Goal: Check status: Check status

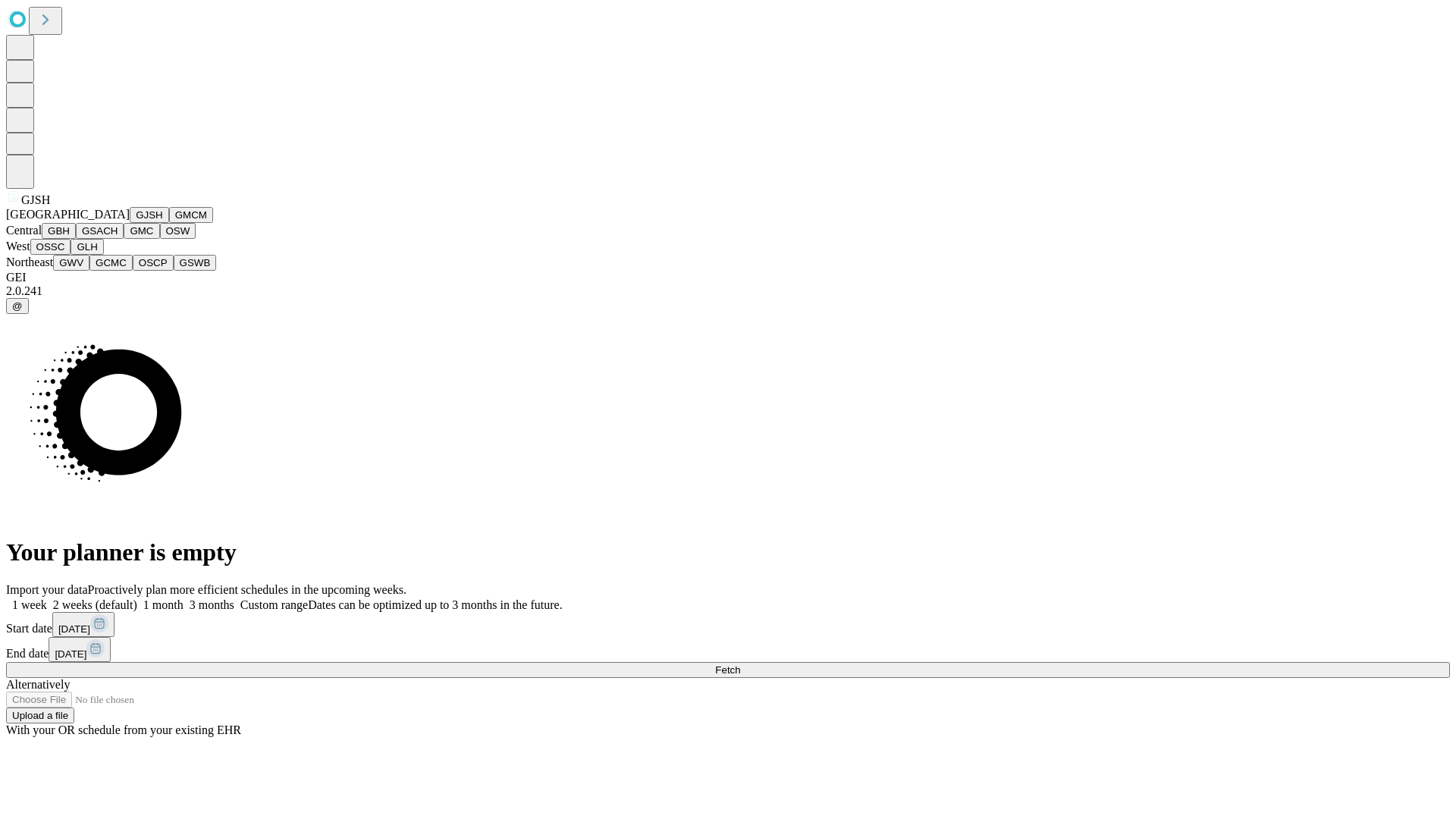
click at [130, 223] on button "GJSH" at bounding box center [149, 215] width 39 height 16
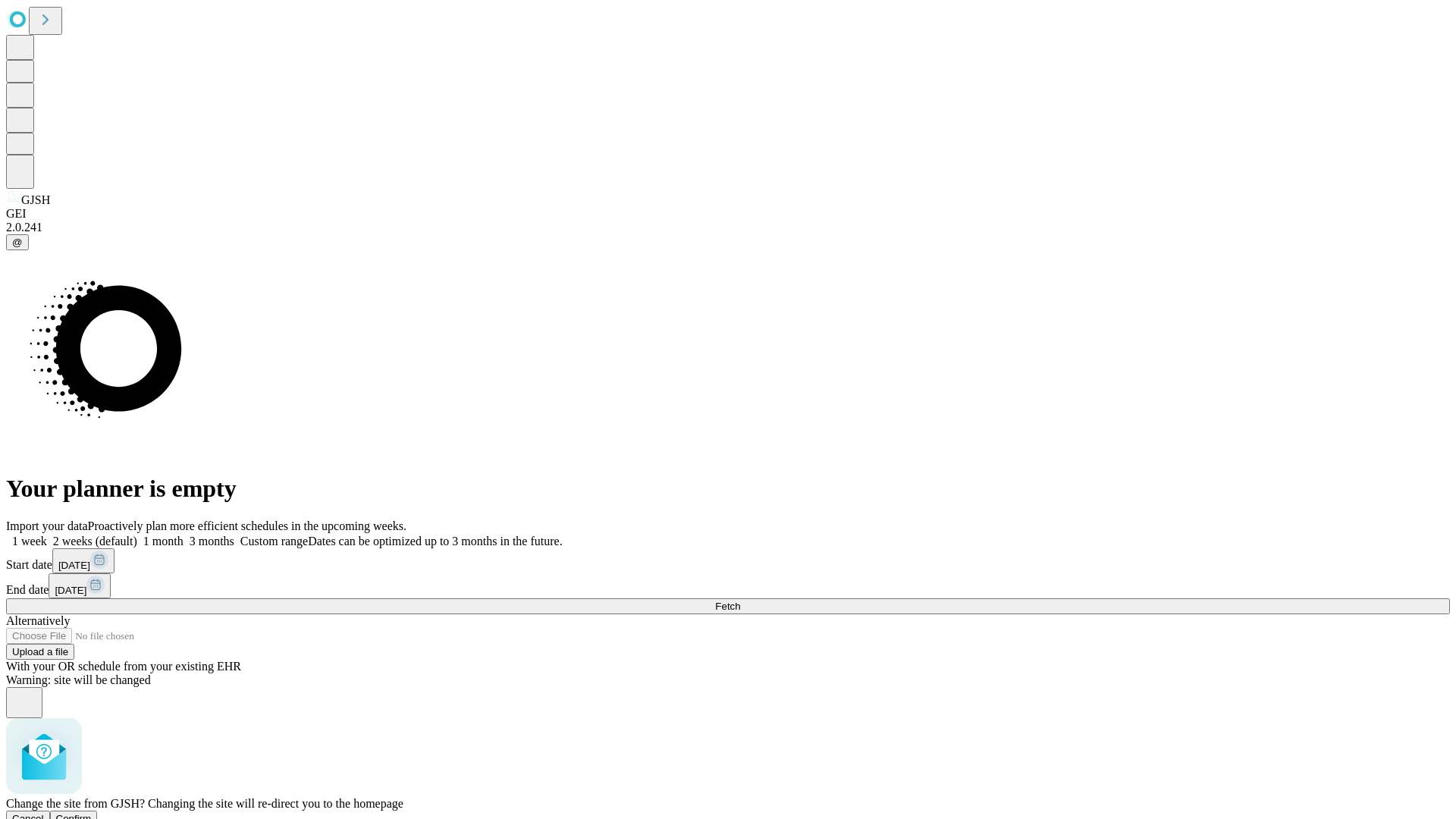
click at [92, 813] on span "Confirm" at bounding box center [74, 818] width 36 height 12
click at [138, 535] on label "2 weeks (default)" at bounding box center [92, 541] width 90 height 13
click at [740, 600] on span "Fetch" at bounding box center [727, 606] width 25 height 12
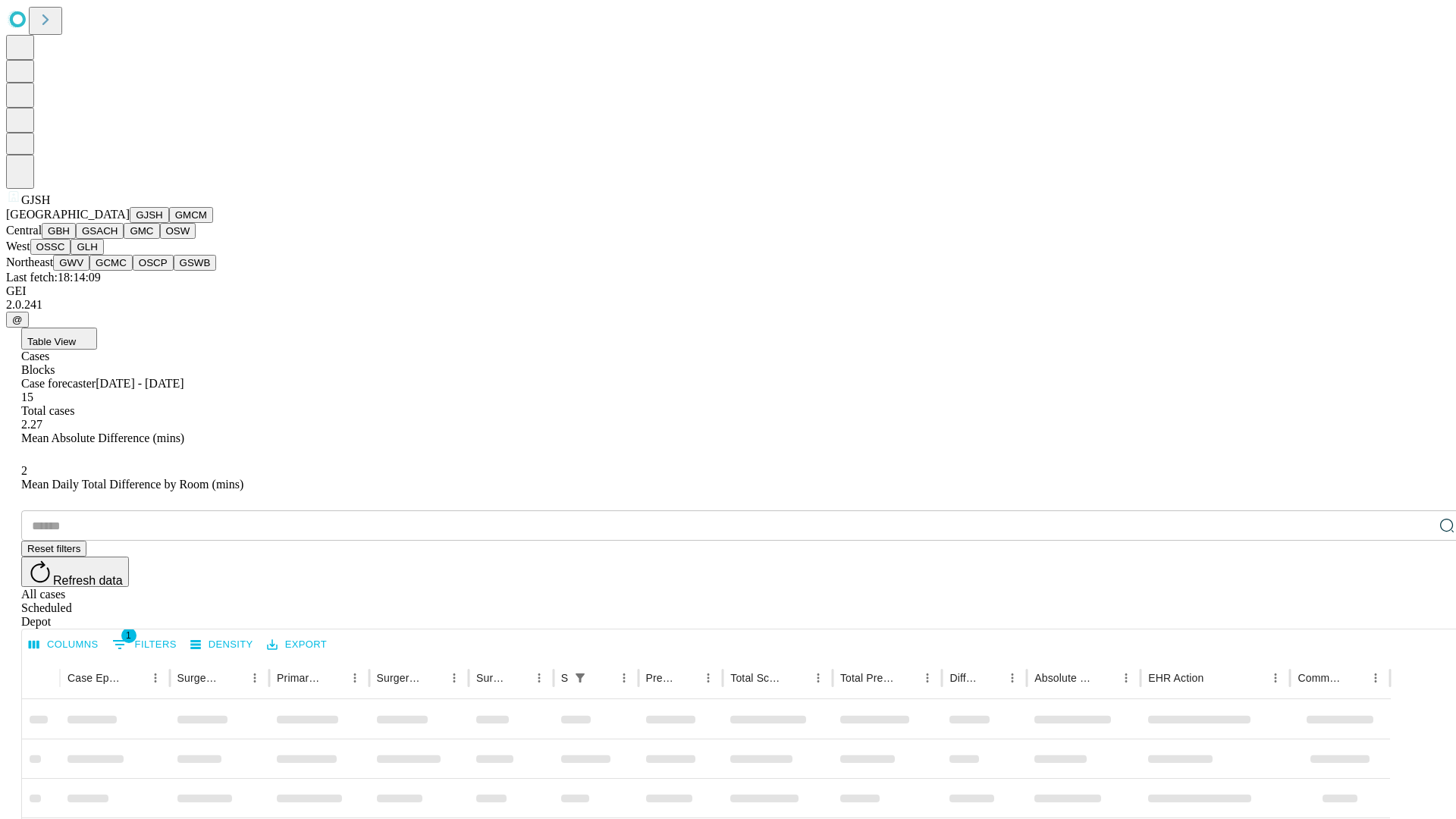
click at [169, 223] on button "GMCM" at bounding box center [191, 215] width 44 height 16
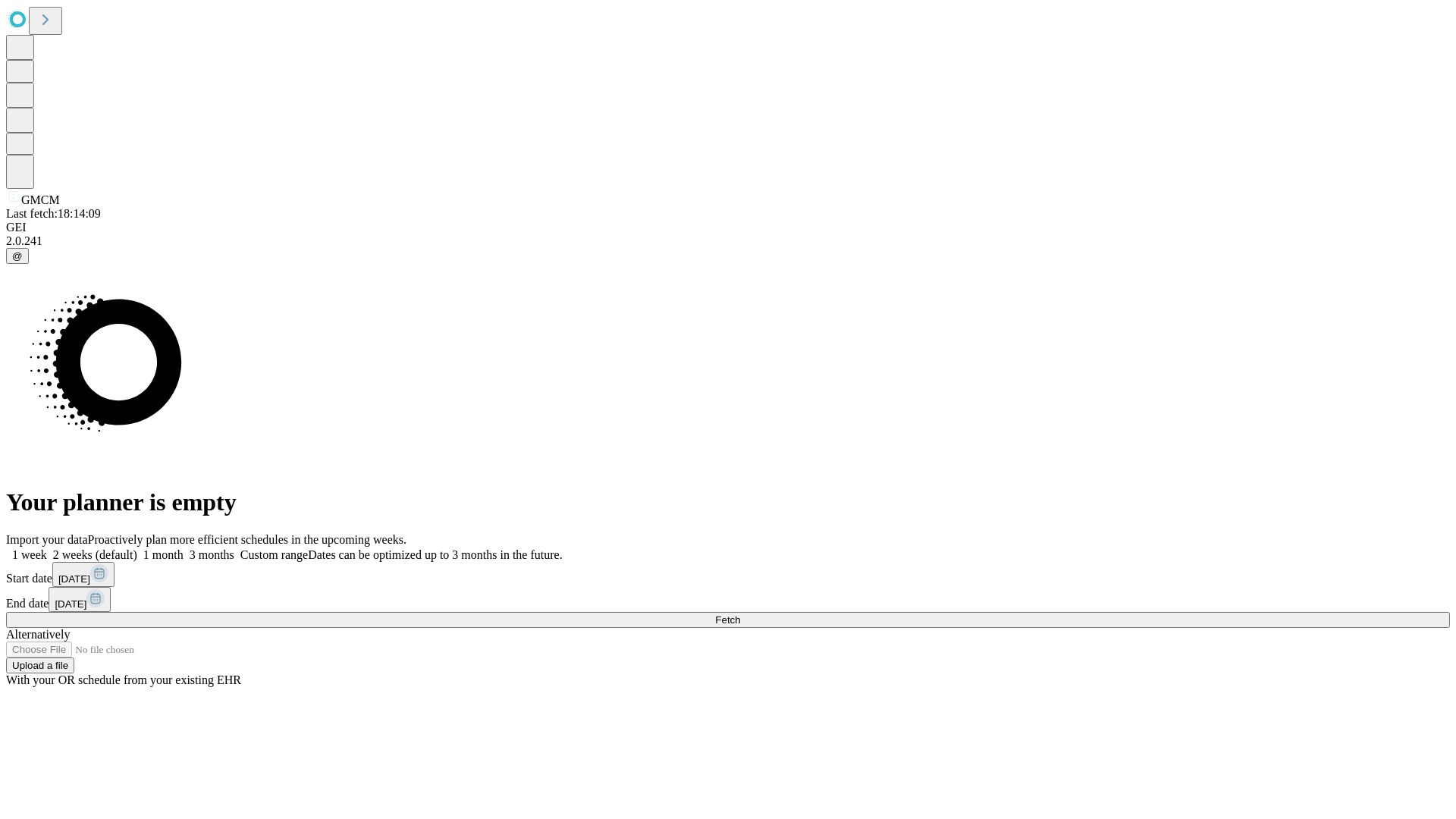
click at [138, 549] on label "2 weeks (default)" at bounding box center [92, 555] width 90 height 13
click at [740, 614] on span "Fetch" at bounding box center [727, 620] width 25 height 12
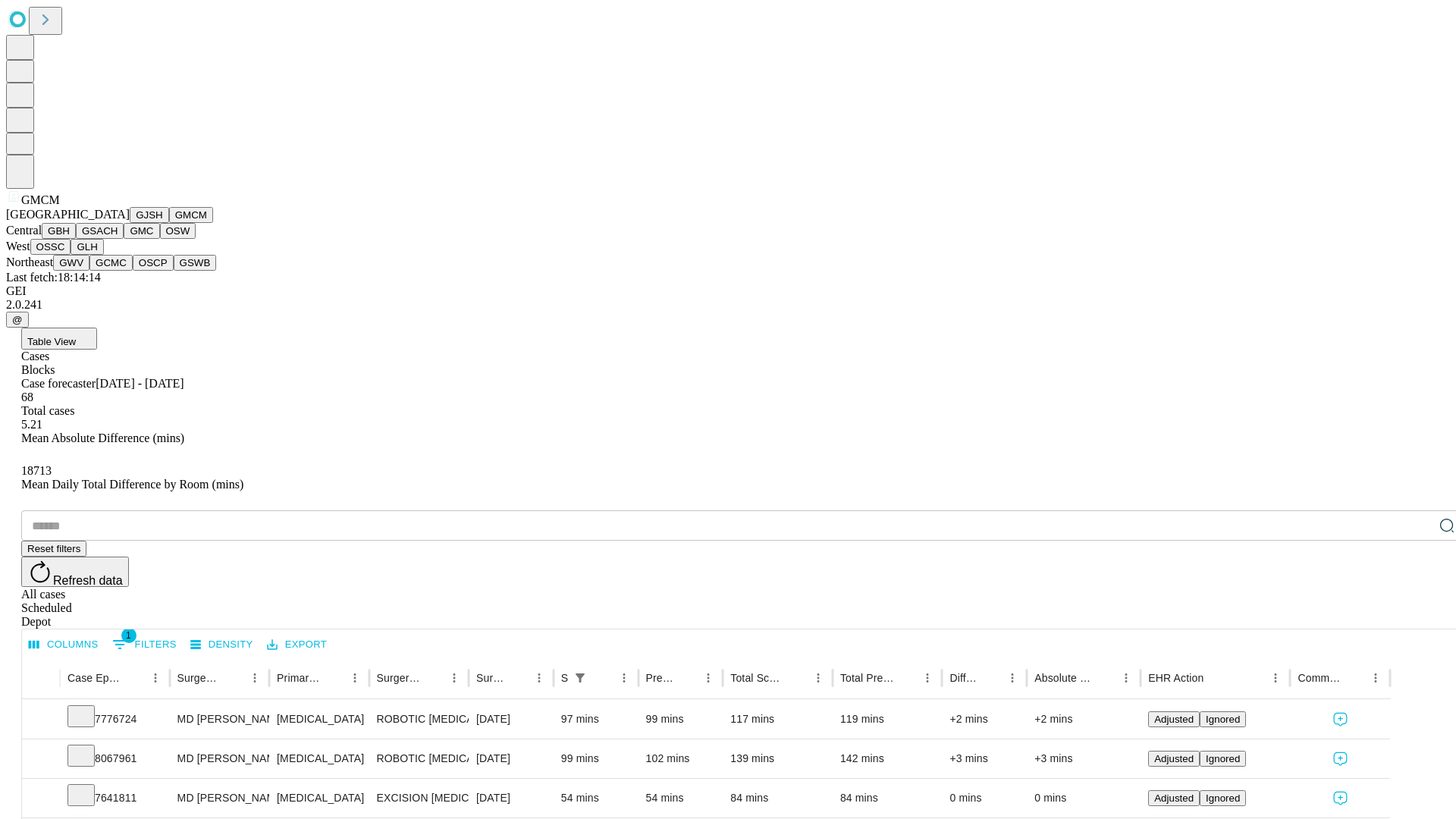
click at [76, 239] on button "GBH" at bounding box center [59, 231] width 34 height 16
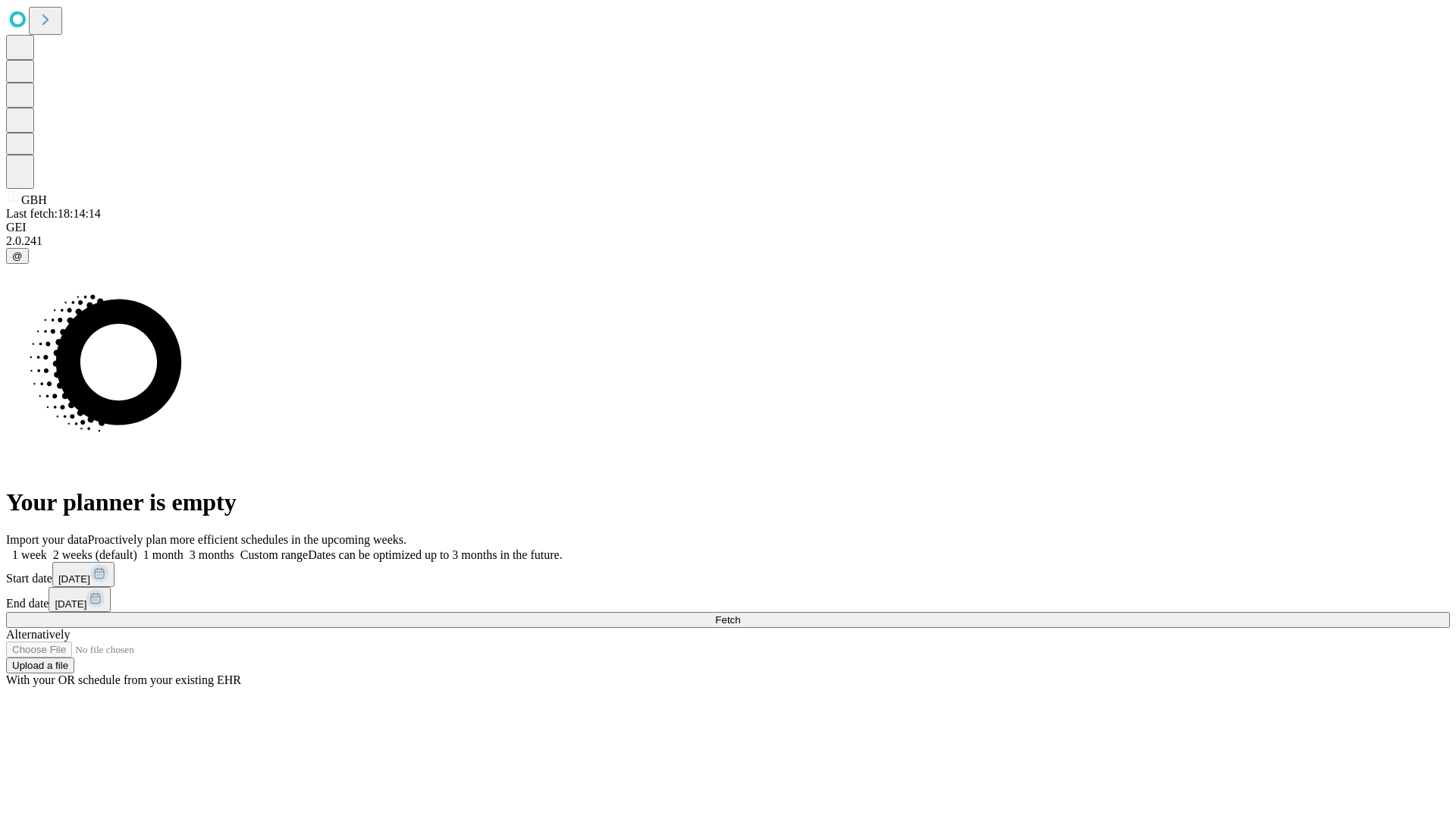
click at [138, 549] on label "2 weeks (default)" at bounding box center [92, 555] width 90 height 13
click at [740, 614] on span "Fetch" at bounding box center [727, 620] width 25 height 12
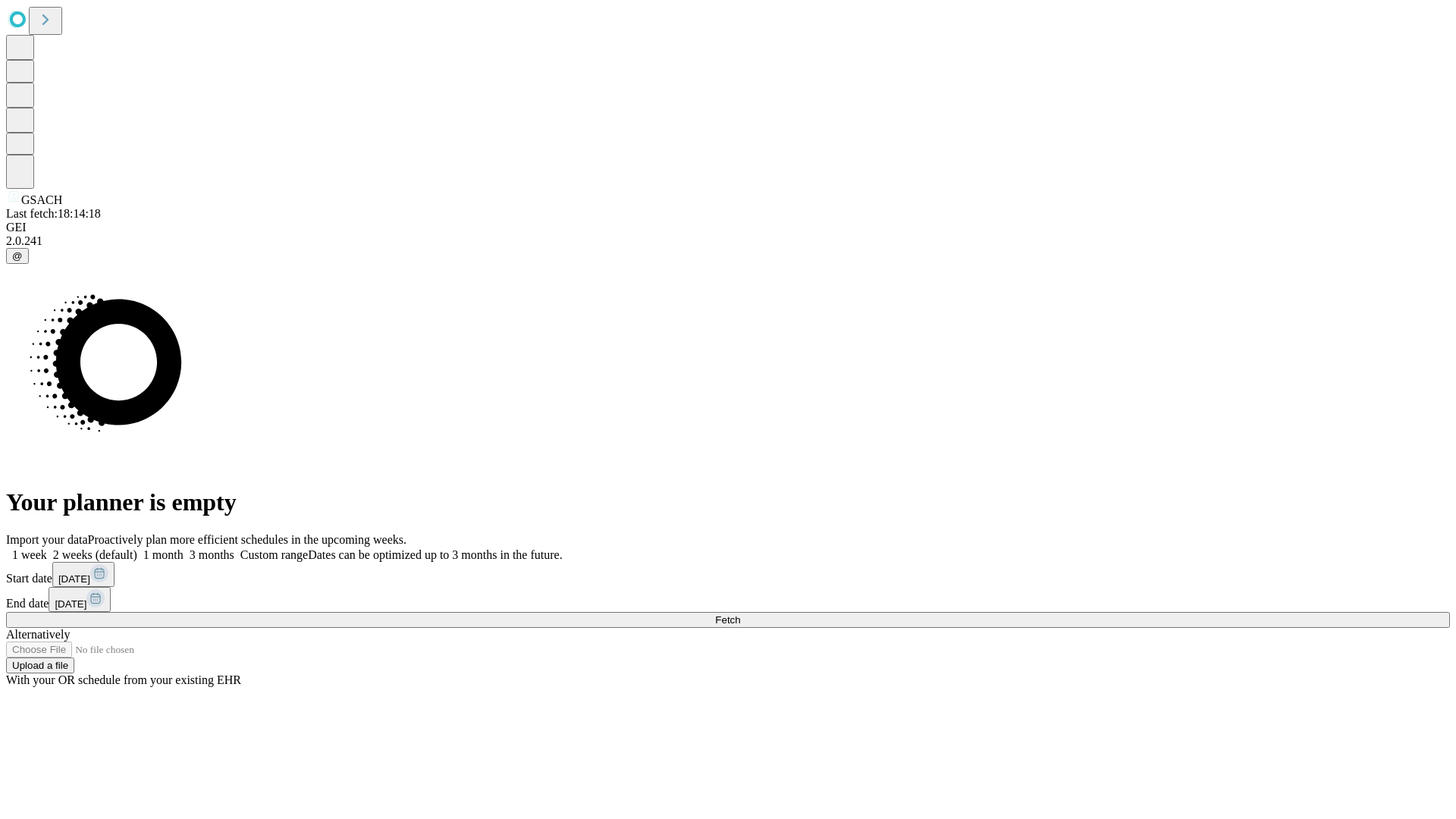
click at [740, 614] on span "Fetch" at bounding box center [727, 620] width 25 height 12
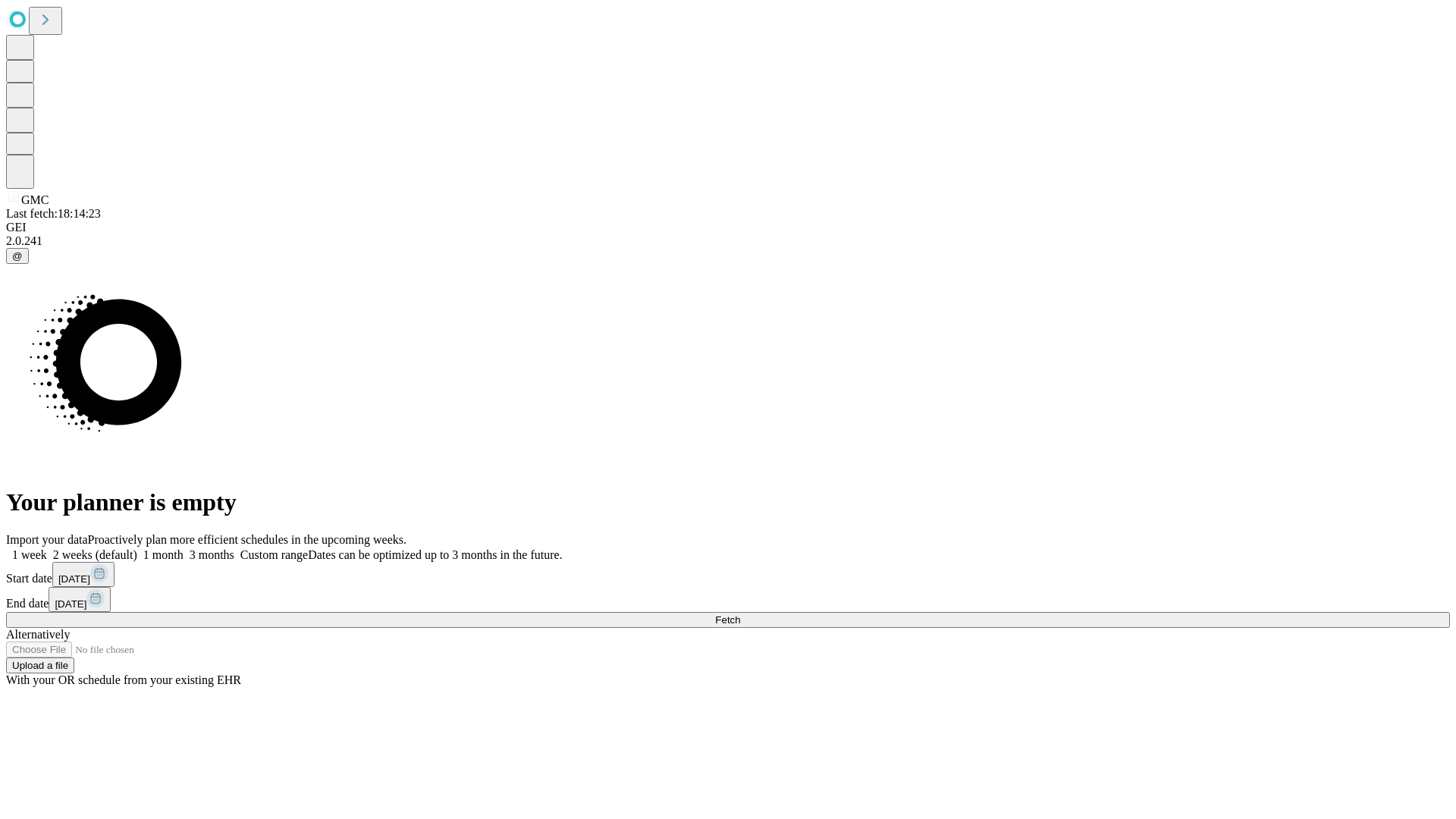
click at [138, 549] on label "2 weeks (default)" at bounding box center [92, 555] width 90 height 13
click at [740, 614] on span "Fetch" at bounding box center [727, 620] width 25 height 12
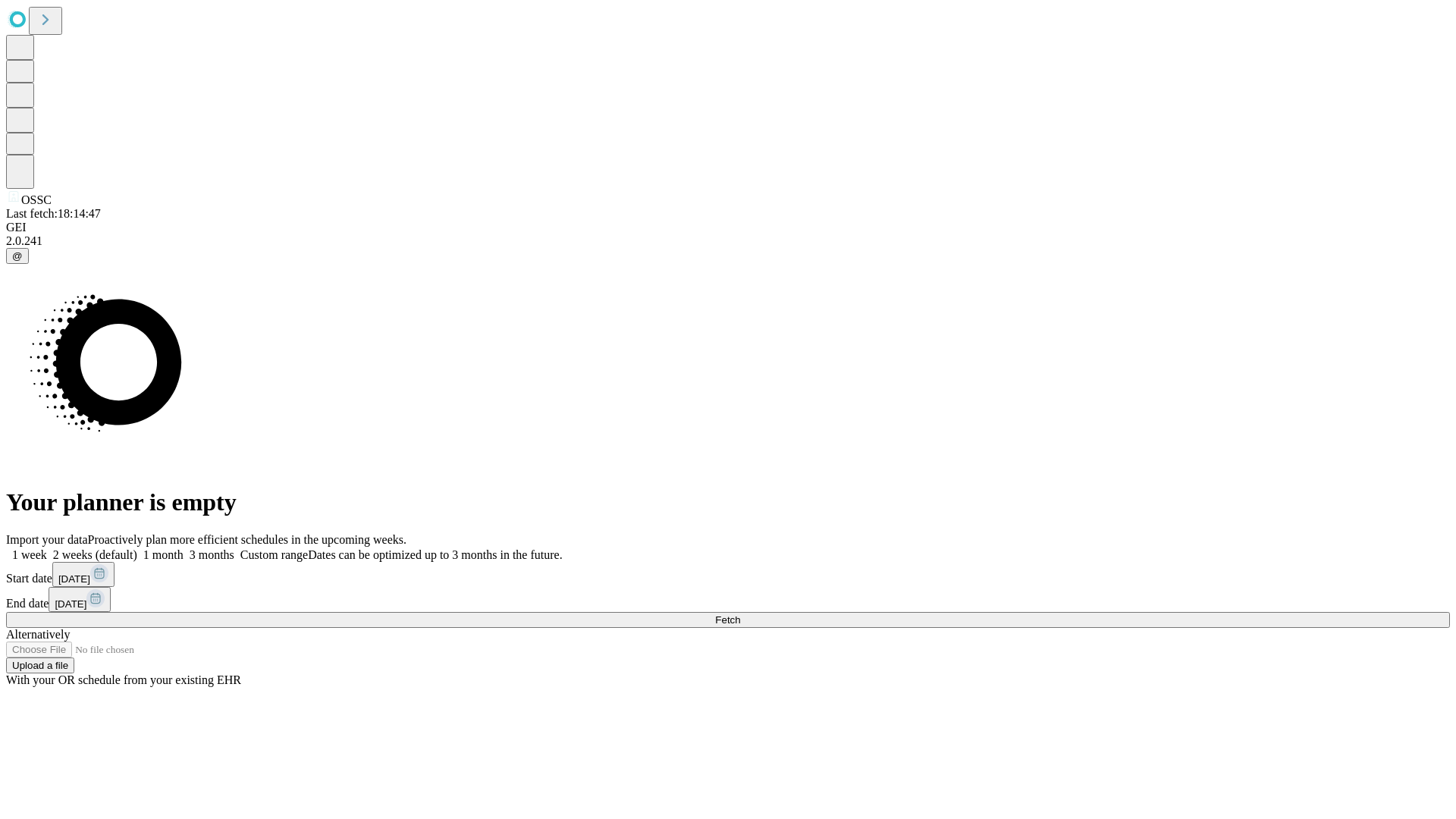
click at [138, 549] on label "2 weeks (default)" at bounding box center [92, 555] width 90 height 13
click at [740, 614] on span "Fetch" at bounding box center [727, 620] width 25 height 12
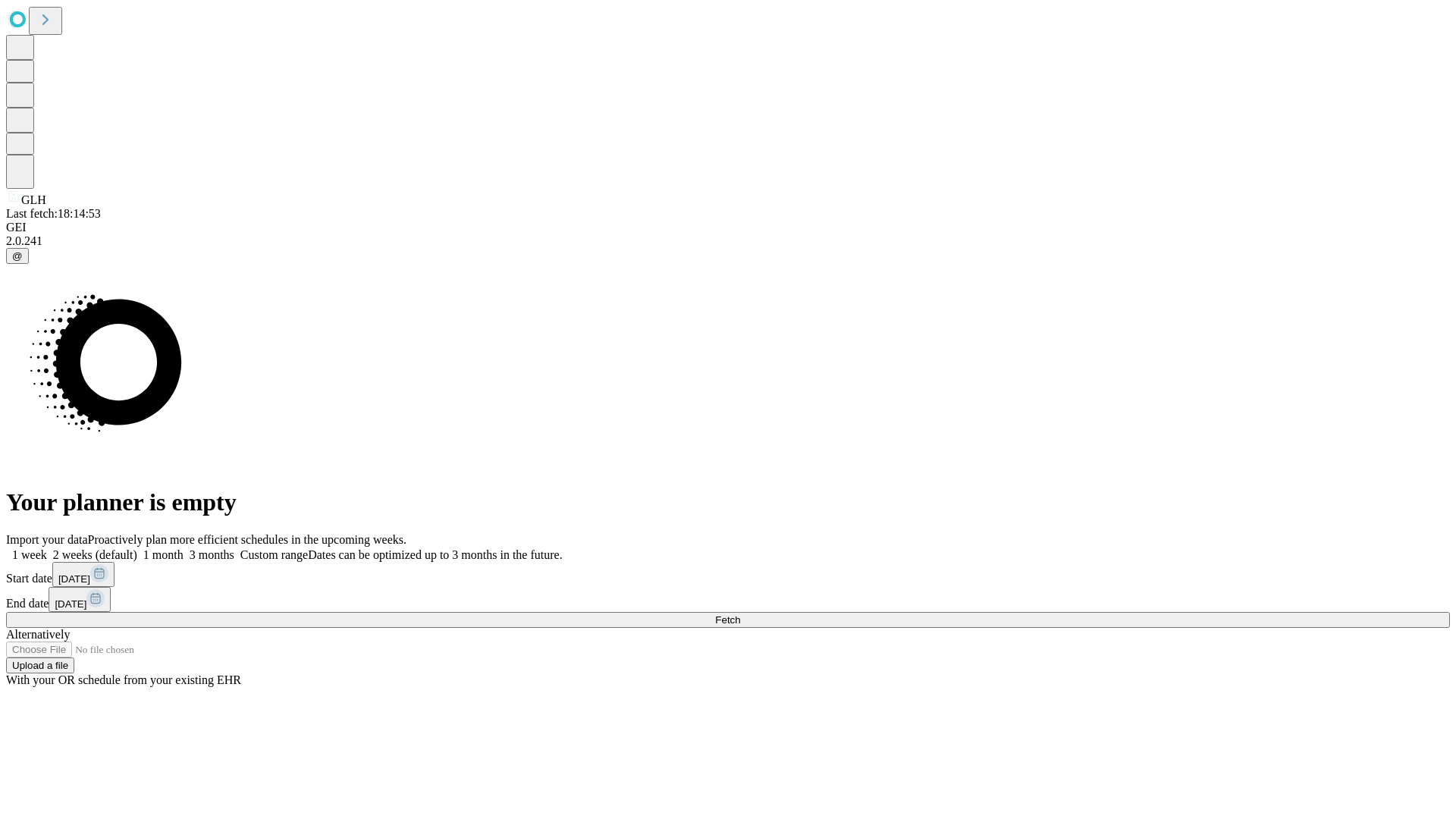
click at [138, 549] on label "2 weeks (default)" at bounding box center [92, 555] width 90 height 13
click at [740, 614] on span "Fetch" at bounding box center [727, 620] width 25 height 12
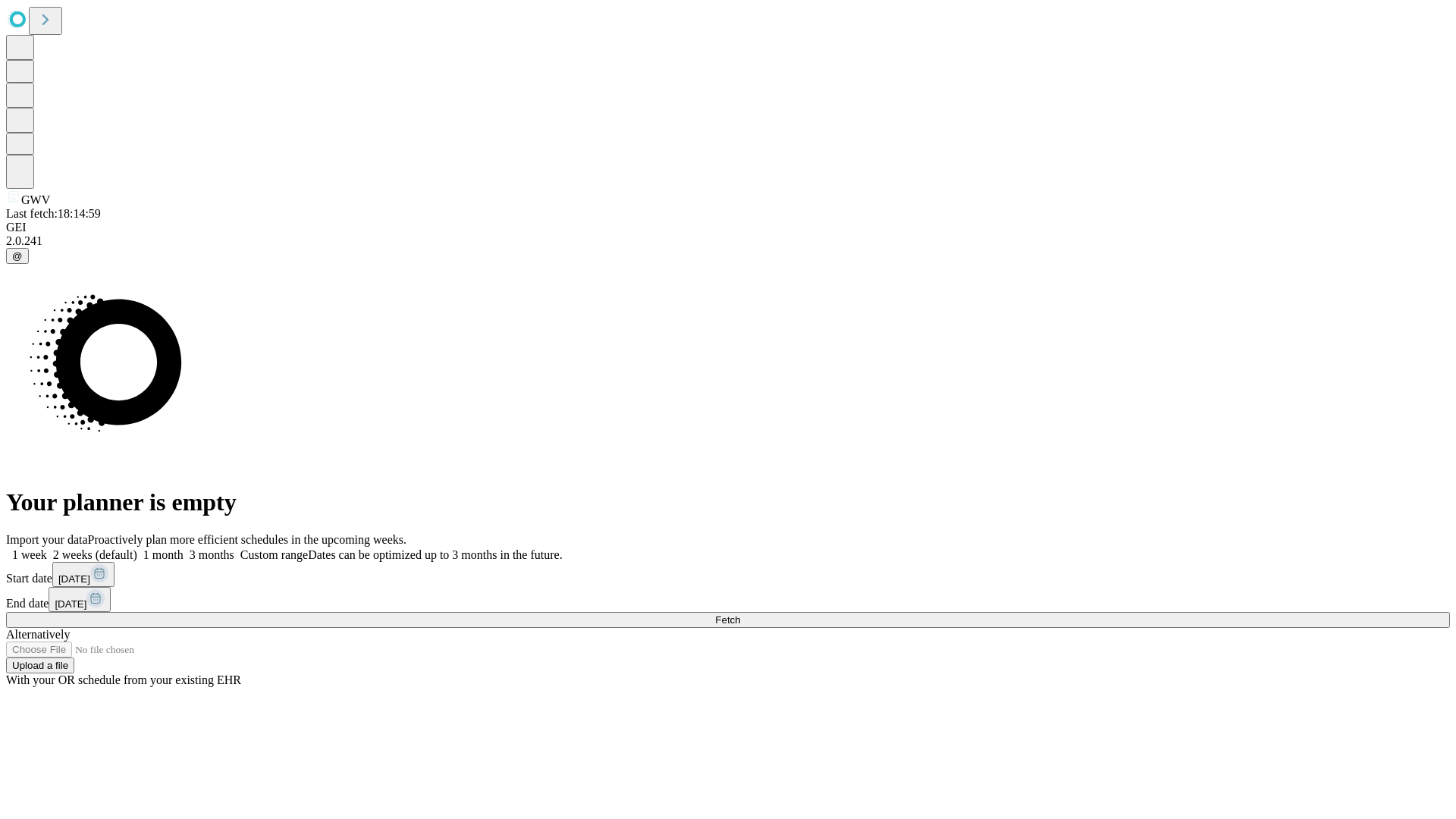
click at [740, 614] on span "Fetch" at bounding box center [727, 620] width 25 height 12
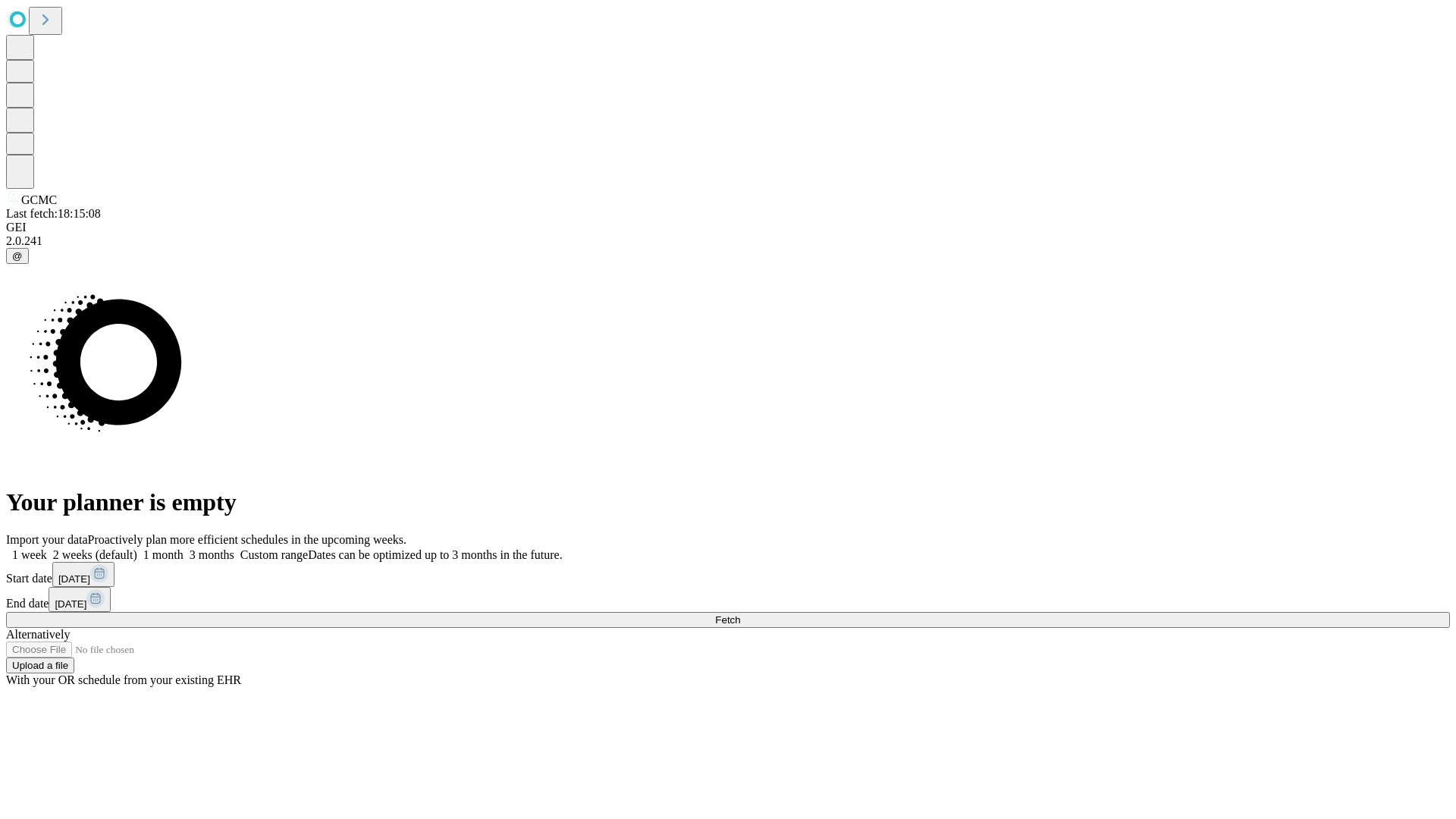
click at [740, 614] on span "Fetch" at bounding box center [727, 620] width 25 height 12
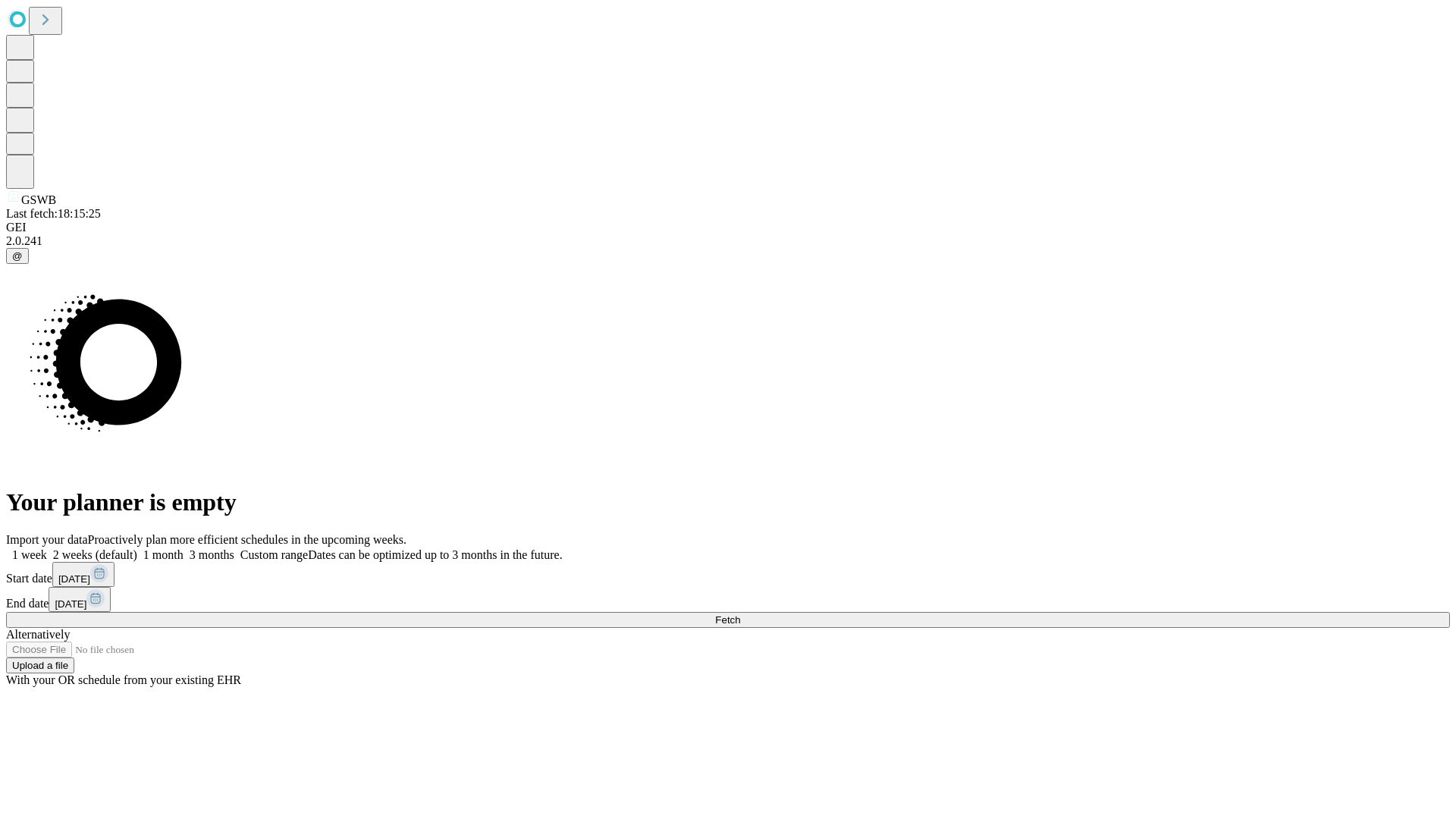
click at [138, 549] on label "2 weeks (default)" at bounding box center [92, 555] width 90 height 13
click at [740, 614] on span "Fetch" at bounding box center [727, 620] width 25 height 12
